Goal: Information Seeking & Learning: Check status

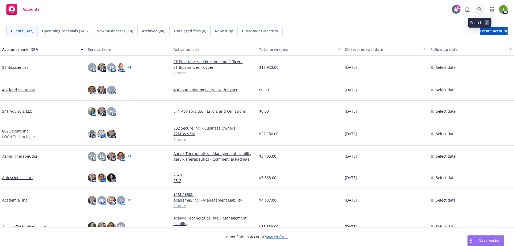
click at [481, 5] on link at bounding box center [479, 9] width 11 height 11
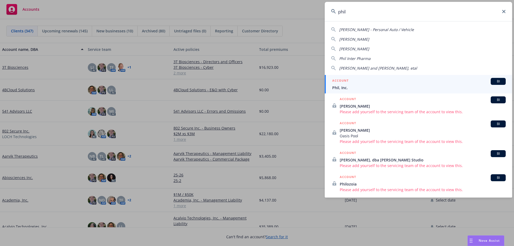
type input "phil"
click at [346, 88] on span "Phil, Inc." at bounding box center [418, 88] width 173 height 6
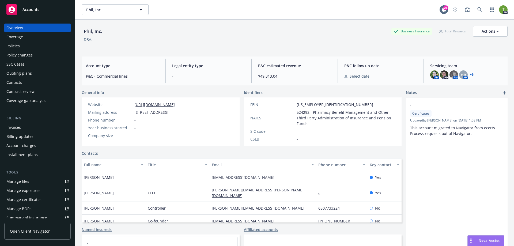
click at [21, 40] on div "Coverage" at bounding box center [14, 37] width 17 height 9
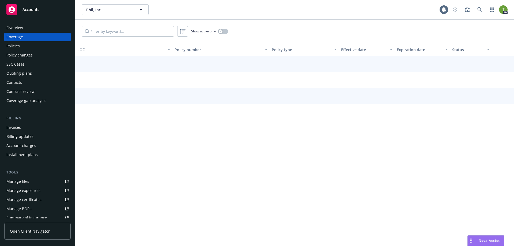
click at [17, 48] on div "Policies" at bounding box center [12, 46] width 13 height 9
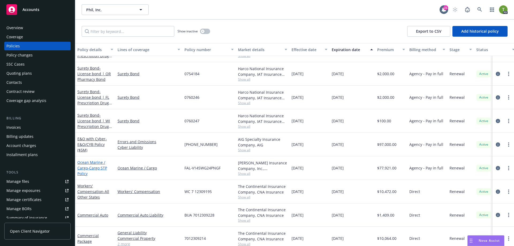
scroll to position [187, 0]
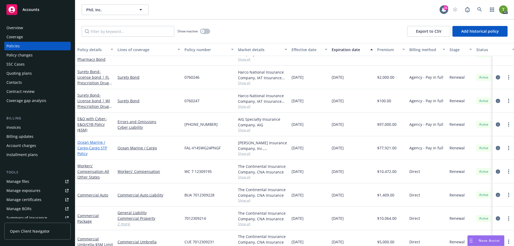
click at [84, 144] on link "Ocean Marine / Cargo - Cargo STP Policy" at bounding box center [92, 148] width 30 height 16
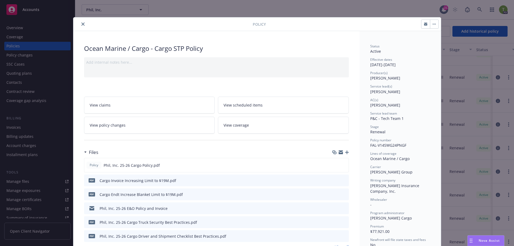
click at [342, 195] on icon "preview file" at bounding box center [343, 194] width 5 height 4
click at [81, 21] on button "close" at bounding box center [83, 24] width 6 height 6
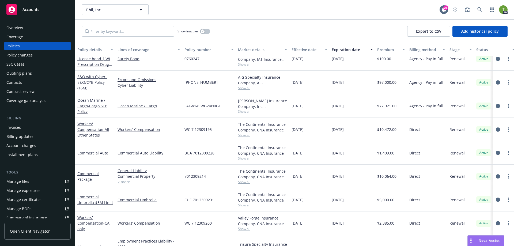
scroll to position [197, 0]
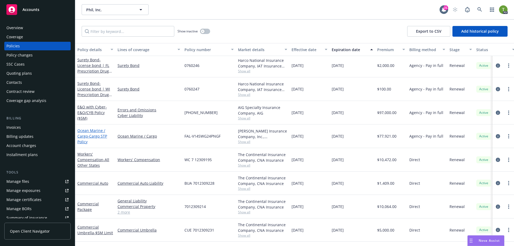
click at [84, 133] on link "Ocean Marine / Cargo - Cargo STP Policy" at bounding box center [92, 136] width 30 height 16
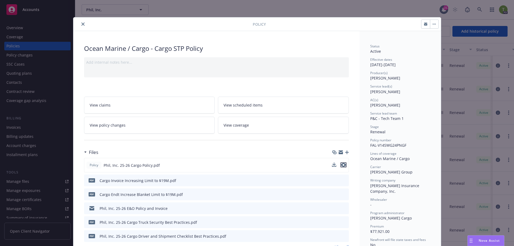
click at [343, 164] on icon "preview file" at bounding box center [343, 165] width 5 height 4
click at [81, 24] on icon "close" at bounding box center [82, 23] width 3 height 3
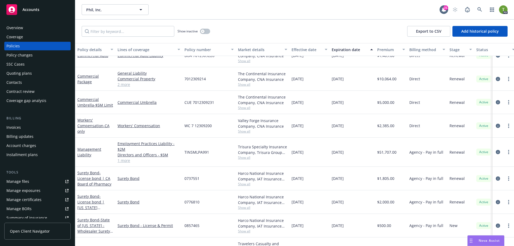
scroll to position [321, 0]
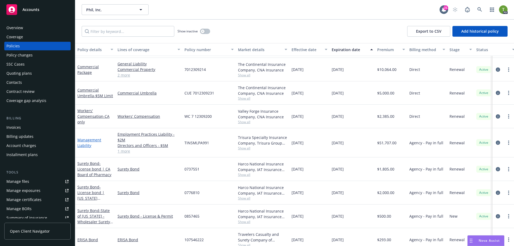
click at [97, 141] on link "Management Liability" at bounding box center [89, 142] width 24 height 11
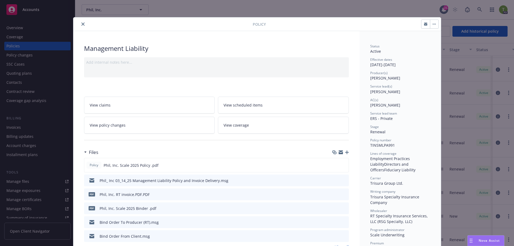
click at [80, 23] on button "close" at bounding box center [83, 24] width 6 height 6
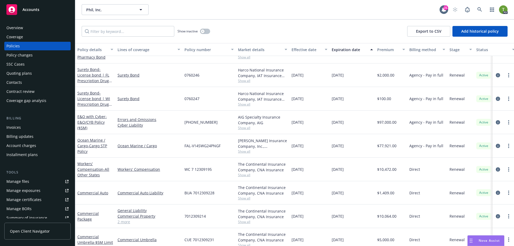
scroll to position [214, 0]
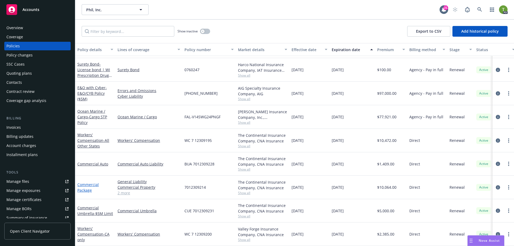
click at [90, 186] on link "Commercial Package" at bounding box center [87, 187] width 21 height 11
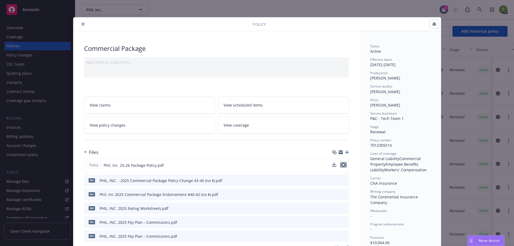
click at [343, 165] on icon "preview file" at bounding box center [343, 165] width 5 height 4
